Goal: Information Seeking & Learning: Learn about a topic

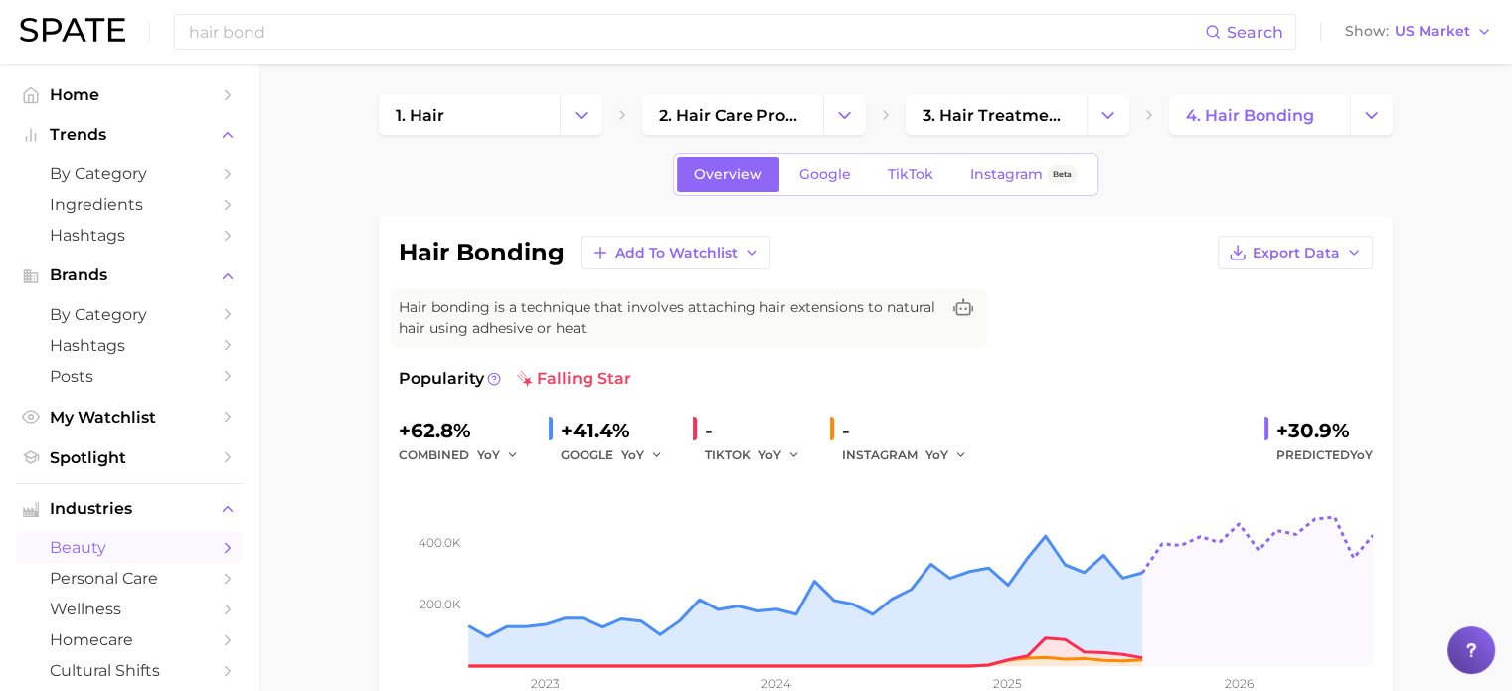
click at [1185, 358] on div "hair bonding Add to Watchlist Export Data Hair bonding is a technique that invo…" at bounding box center [886, 476] width 974 height 480
click at [1388, 265] on div "hair bonding Add to Watchlist Export Data Hair bonding is a technique that invo…" at bounding box center [886, 476] width 1014 height 520
click at [1013, 317] on div "hair bonding Add to Watchlist Export Data Hair bonding is a technique that invo…" at bounding box center [886, 476] width 974 height 480
drag, startPoint x: 1431, startPoint y: 285, endPoint x: 1426, endPoint y: 272, distance: 13.8
